Goal: Transaction & Acquisition: Purchase product/service

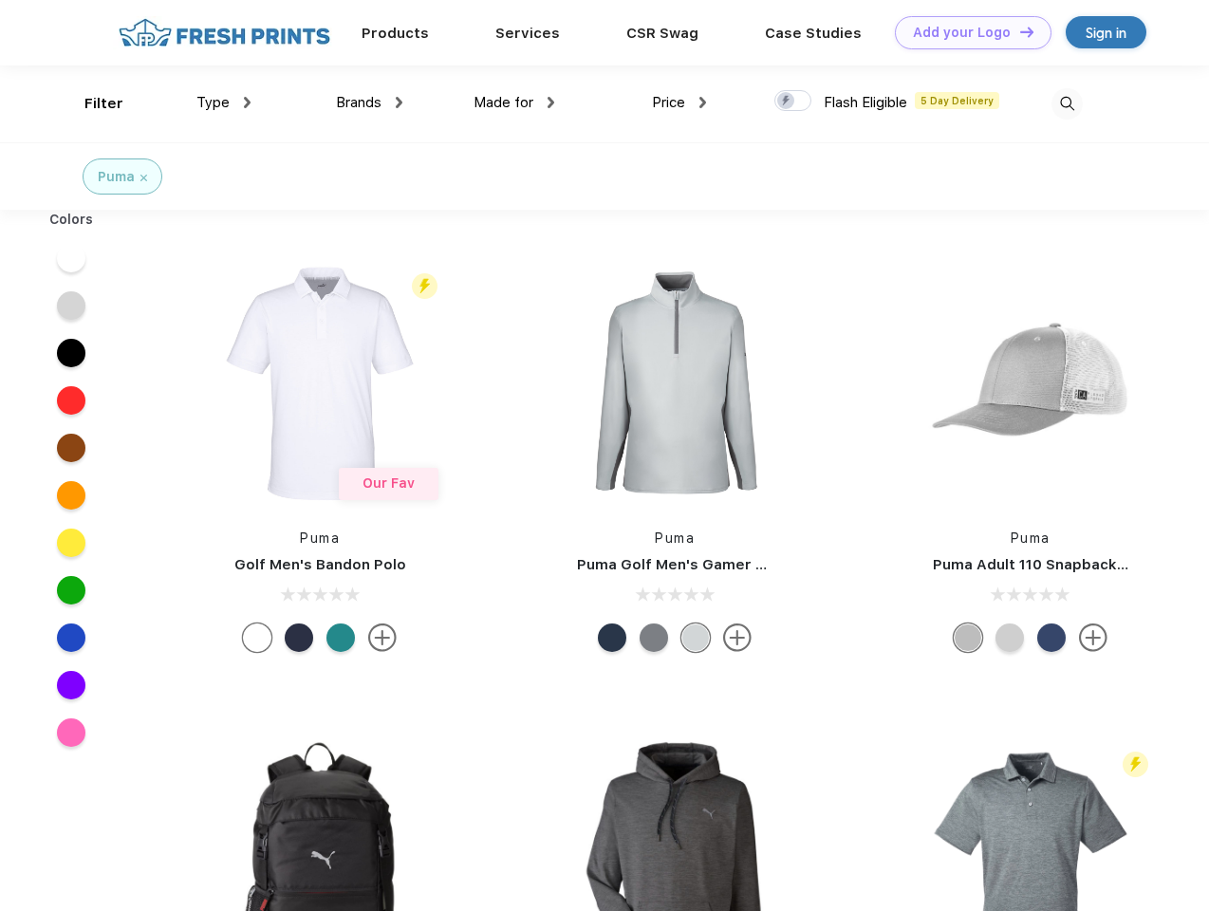
click at [966, 32] on link "Add your Logo Design Tool" at bounding box center [973, 32] width 157 height 33
click at [0, 0] on div "Design Tool" at bounding box center [0, 0] width 0 height 0
click at [1018, 31] on link "Add your Logo Design Tool" at bounding box center [973, 32] width 157 height 33
click at [91, 103] on div "Filter" at bounding box center [103, 104] width 39 height 22
click at [224, 102] on span "Type" at bounding box center [212, 102] width 33 height 17
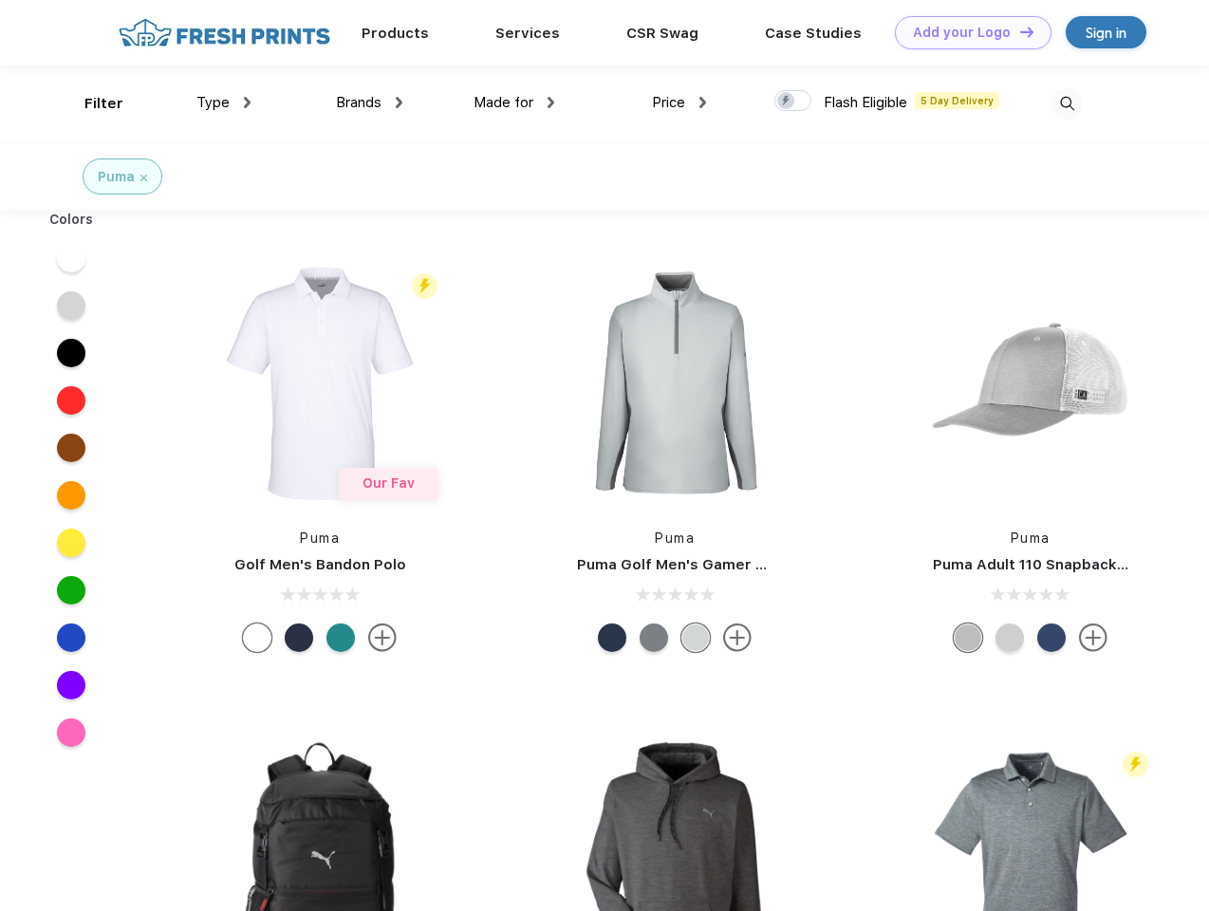
click at [369, 102] on span "Brands" at bounding box center [359, 102] width 46 height 17
click at [514, 102] on span "Made for" at bounding box center [504, 102] width 60 height 17
click at [680, 102] on span "Price" at bounding box center [668, 102] width 33 height 17
click at [793, 102] on div at bounding box center [792, 100] width 37 height 21
click at [787, 102] on input "checkbox" at bounding box center [780, 95] width 12 height 12
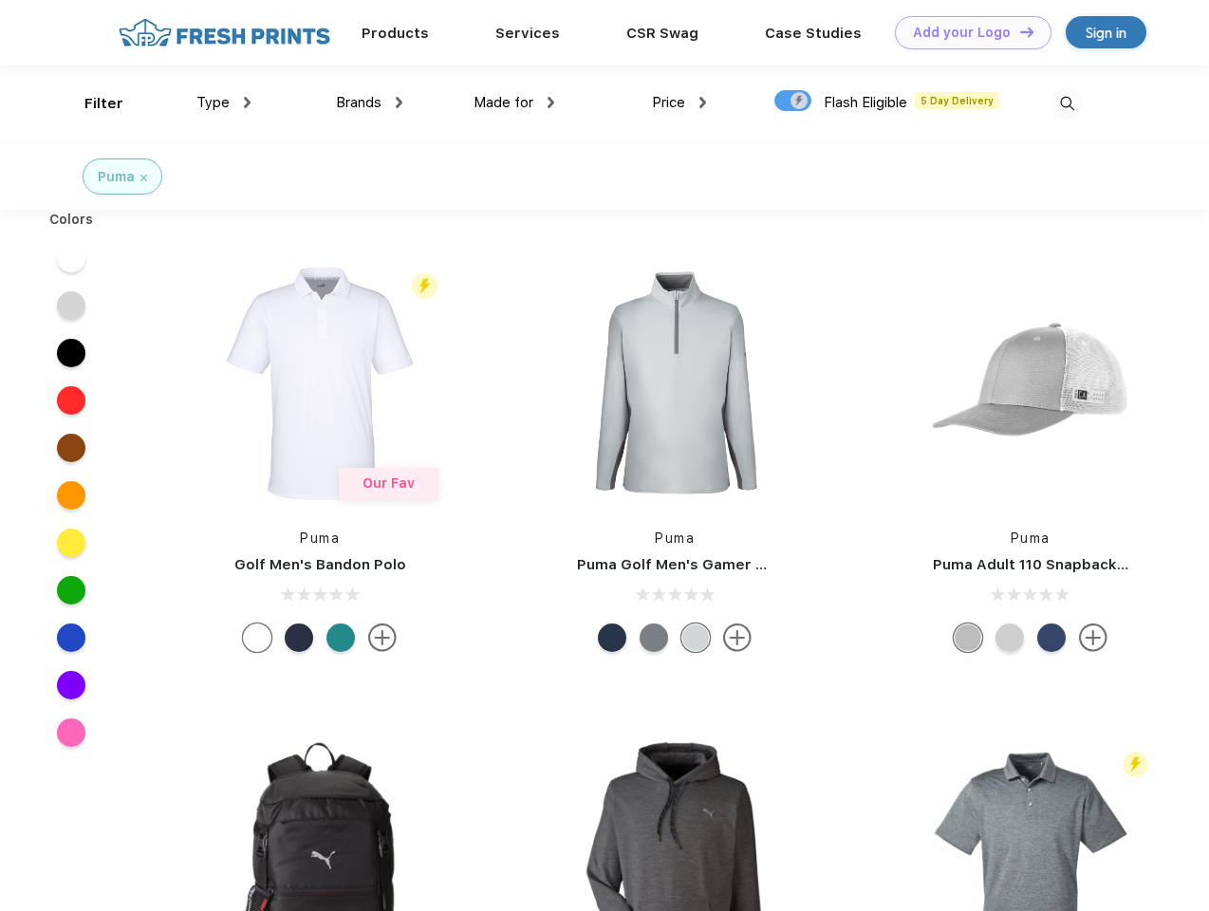
click at [1067, 103] on img at bounding box center [1067, 103] width 31 height 31
